Goal: Transaction & Acquisition: Purchase product/service

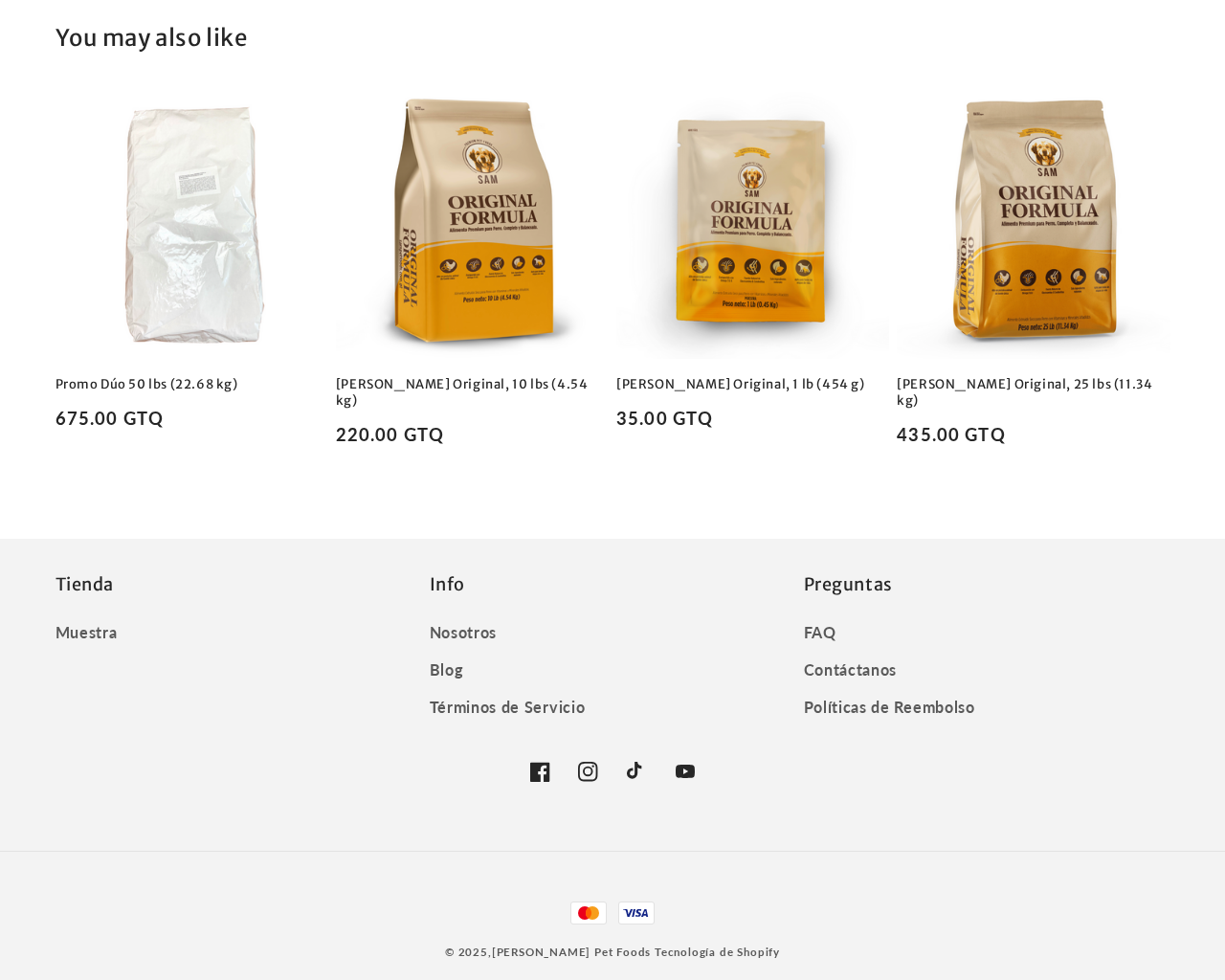
scroll to position [1955, 0]
type input "e"
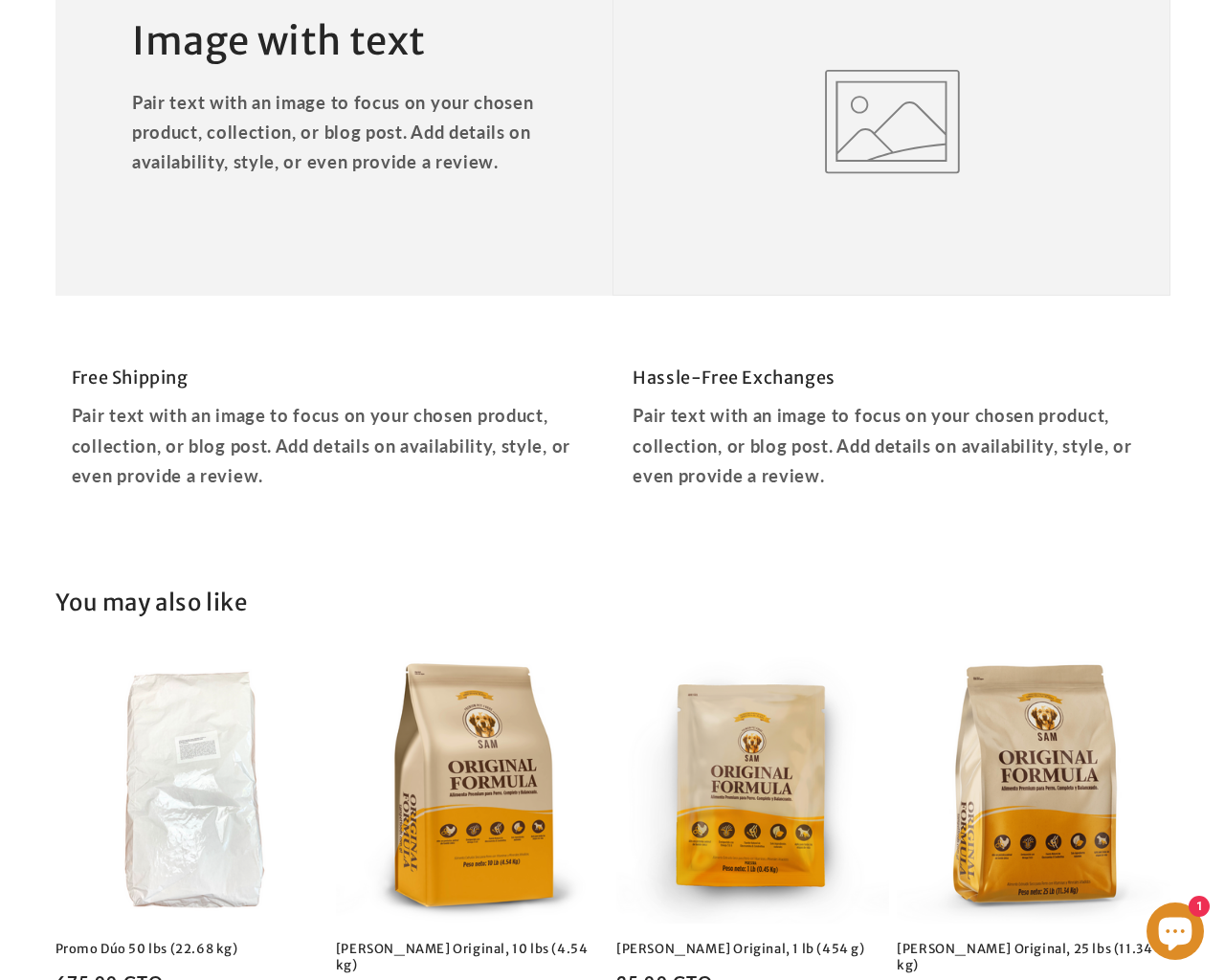
type input "2"
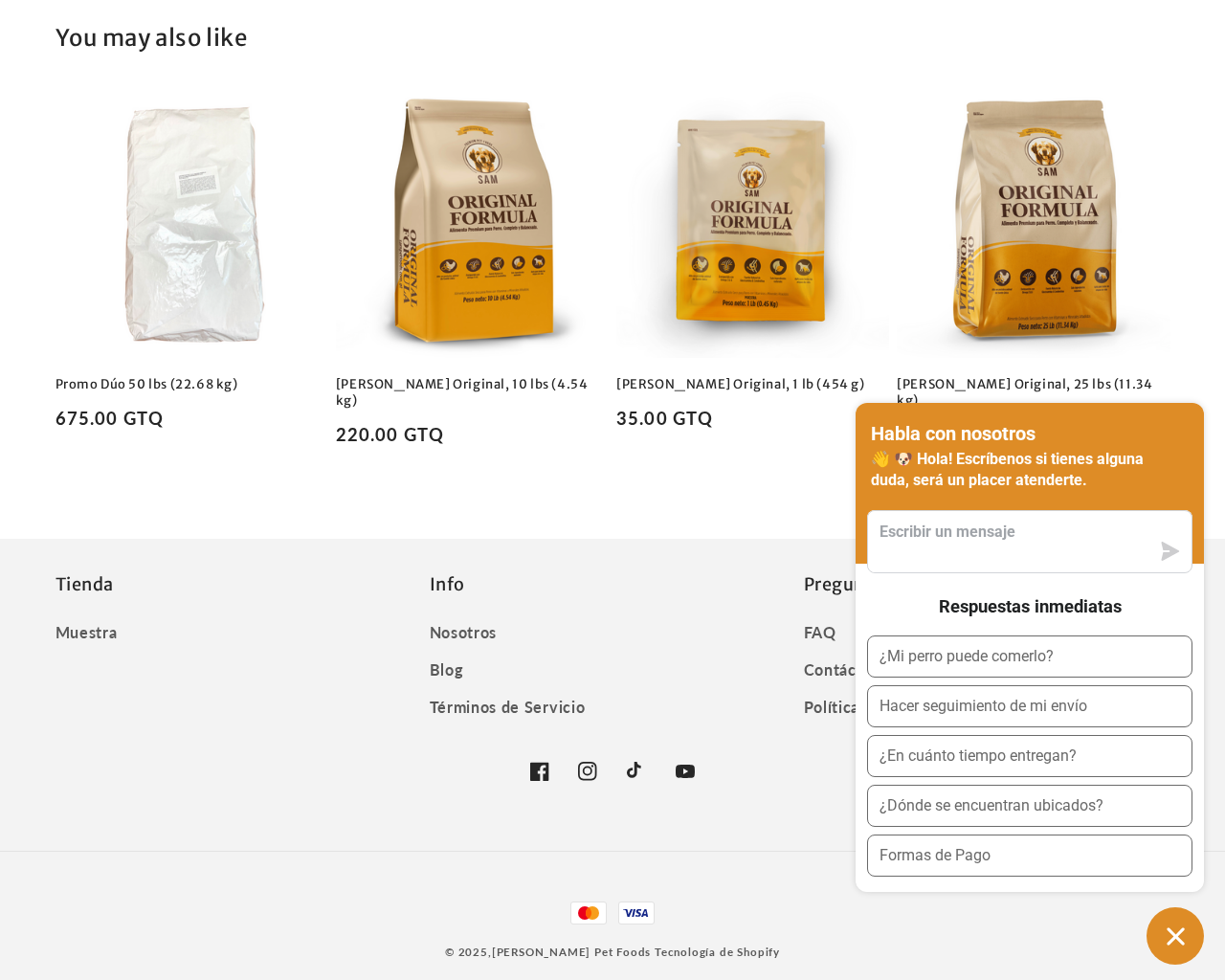
scroll to position [2022, 0]
type textarea "e"
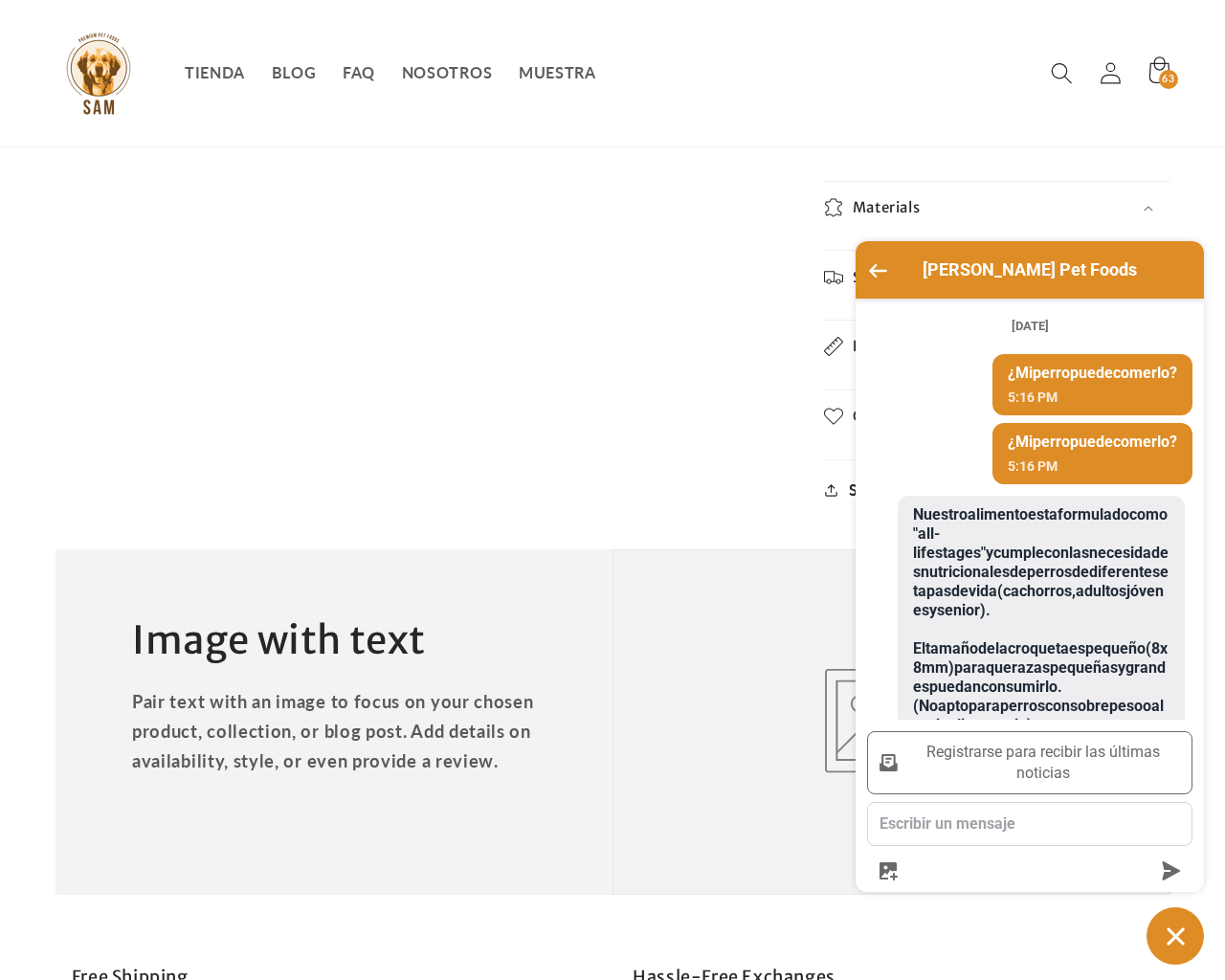
scroll to position [326, 0]
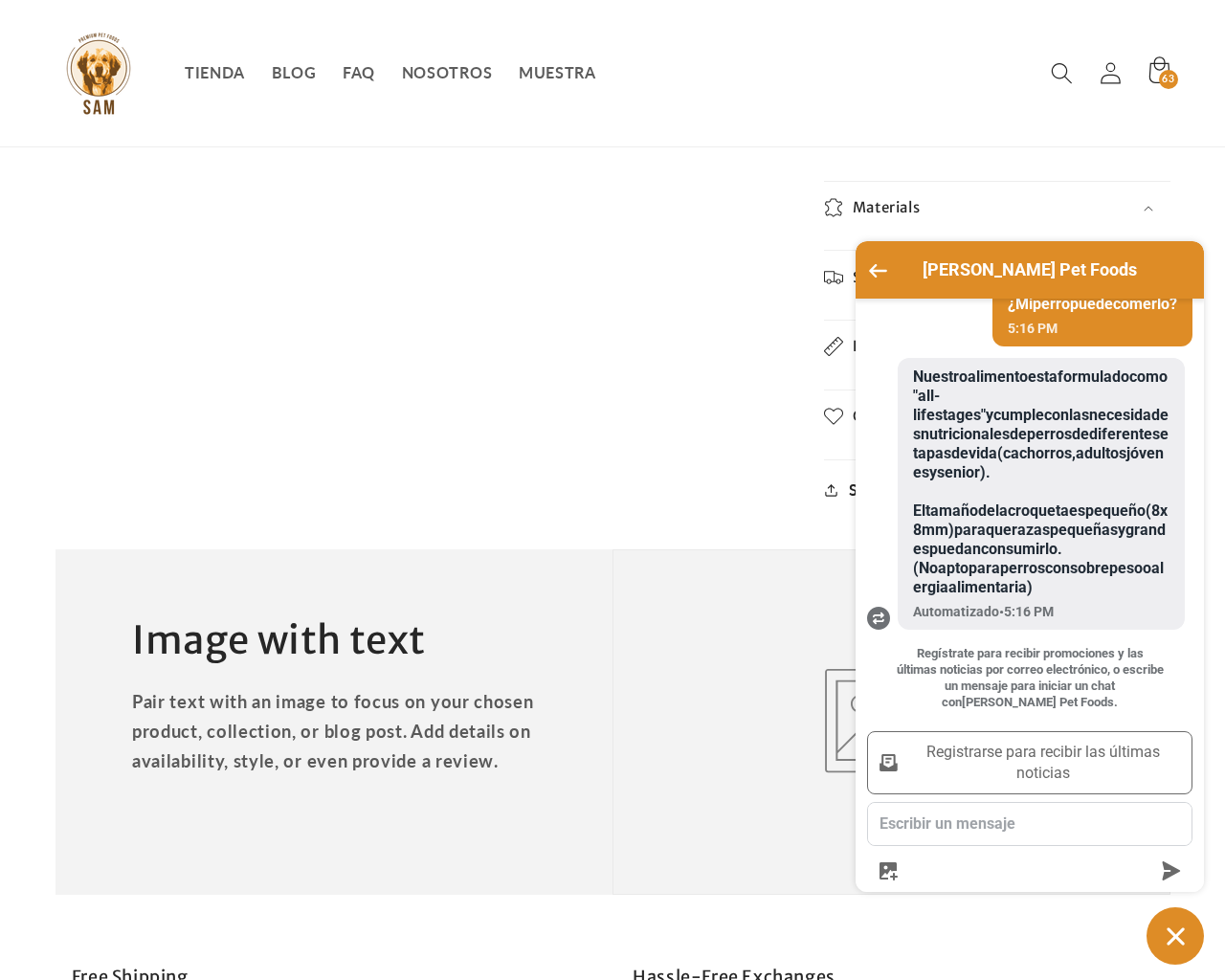
type textarea "e"
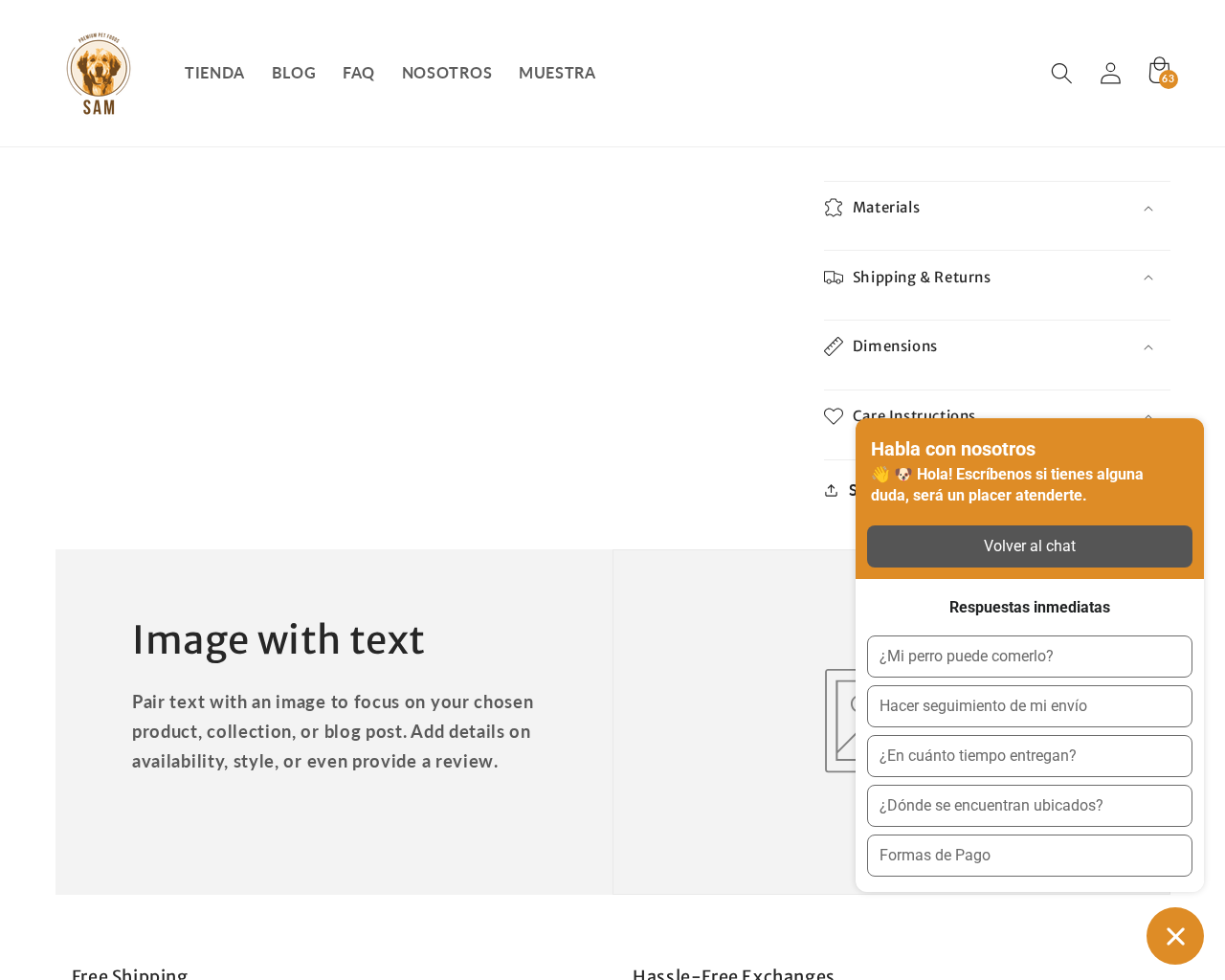
scroll to position [147, 0]
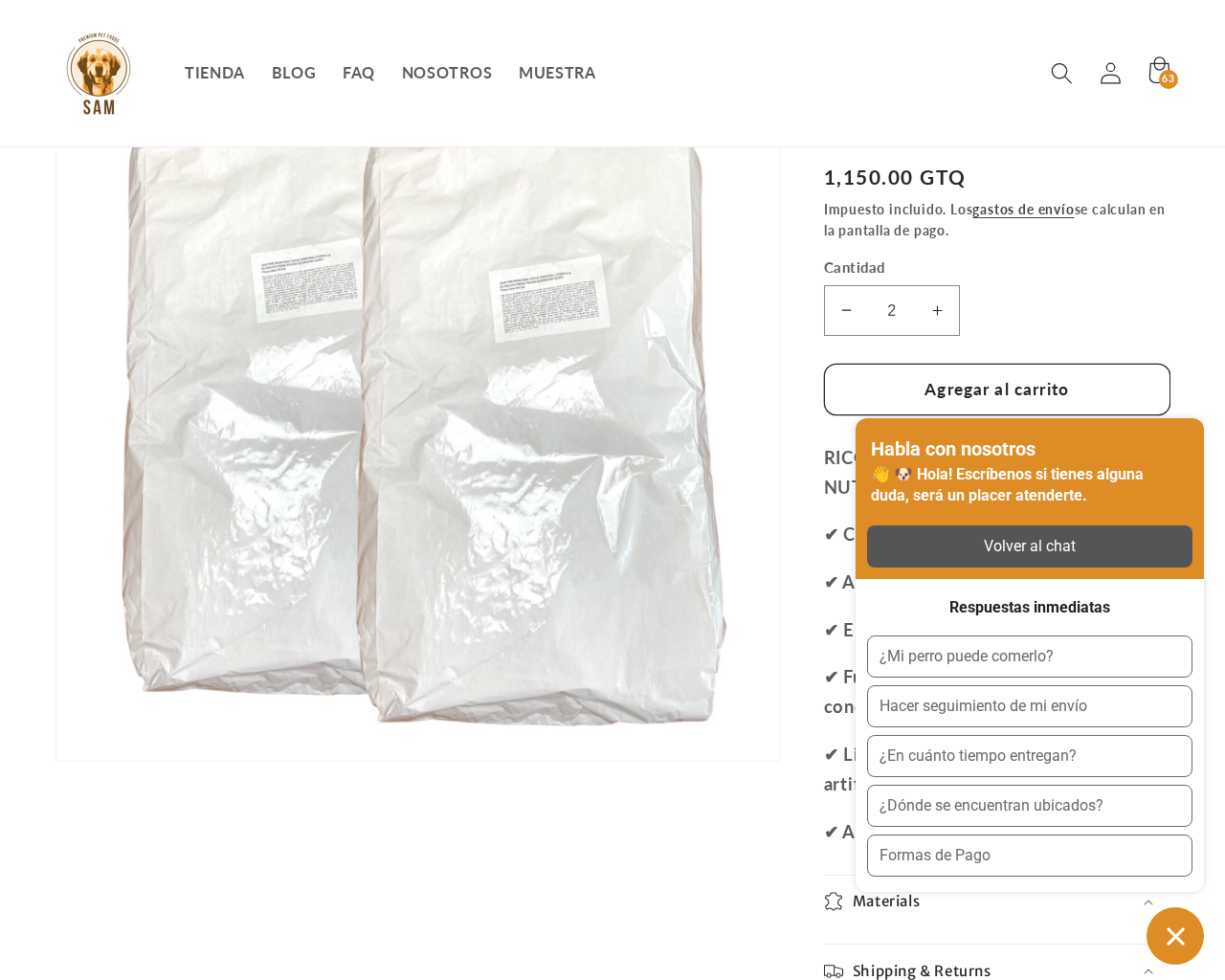
scroll to position [198, 0]
